Goal: Task Accomplishment & Management: Manage account settings

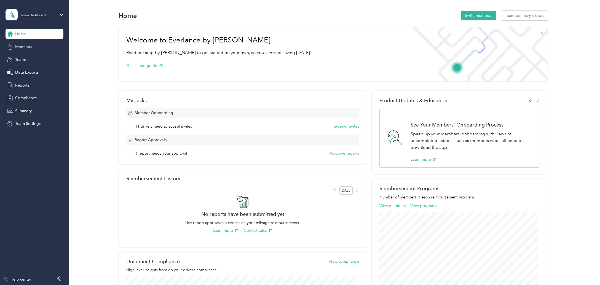
click at [31, 44] on span "Members" at bounding box center [23, 47] width 17 height 6
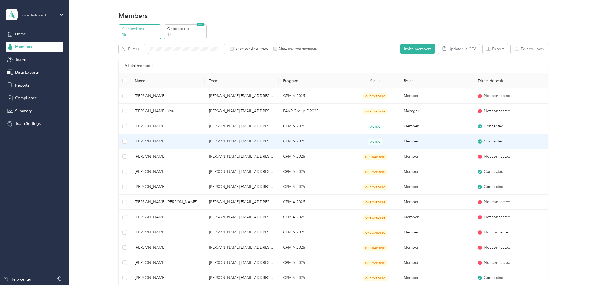
click at [493, 140] on span "Connected" at bounding box center [494, 141] width 20 height 6
